Goal: Navigation & Orientation: Find specific page/section

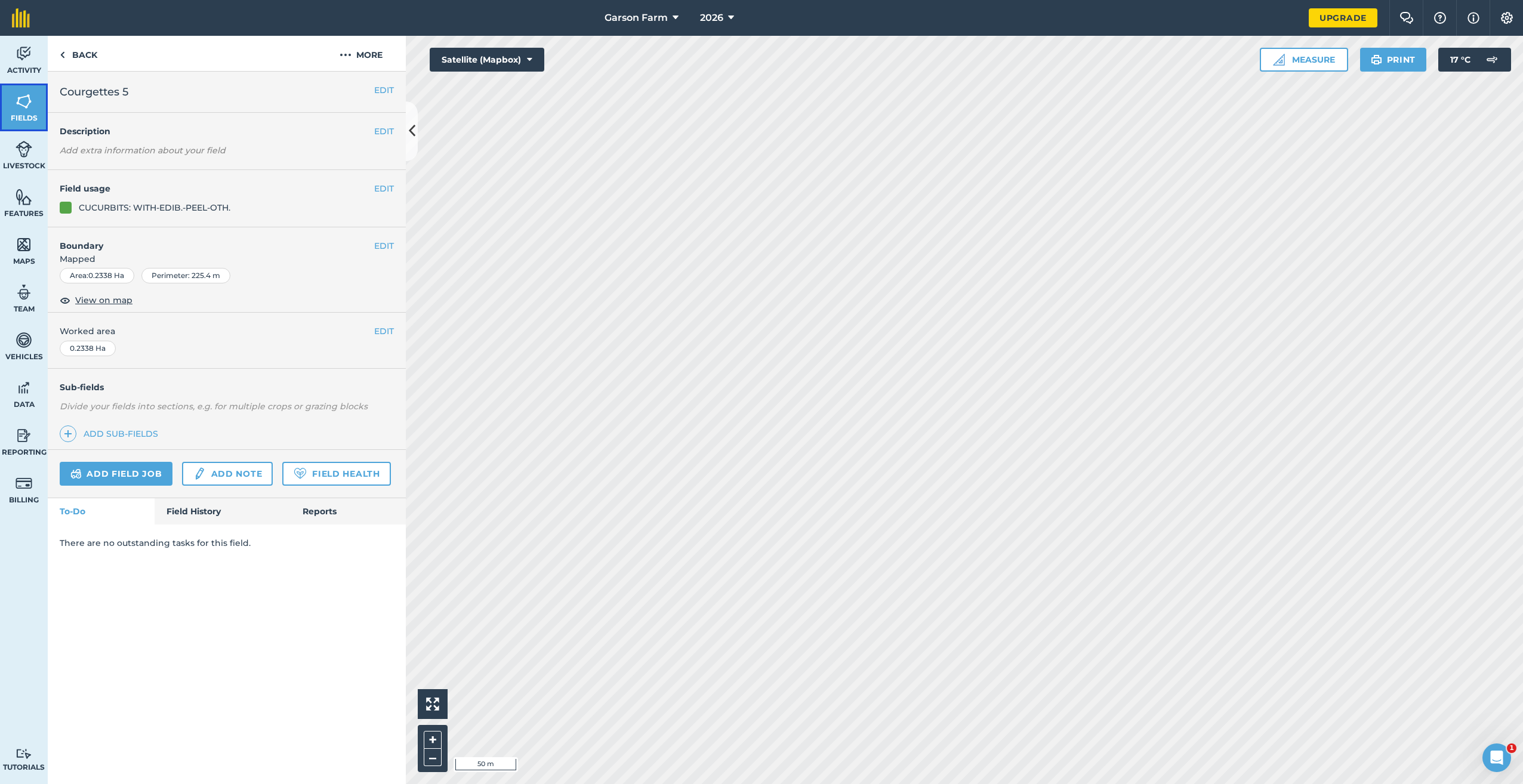
click at [41, 112] on link "Fields" at bounding box center [24, 107] width 48 height 48
click at [75, 56] on link "Back" at bounding box center [78, 53] width 61 height 35
click at [11, 102] on link "Fields" at bounding box center [24, 107] width 48 height 48
click at [20, 96] on img at bounding box center [24, 101] width 17 height 18
click at [38, 114] on span "Fields" at bounding box center [24, 118] width 48 height 9
